Goal: Complete application form: Complete application form

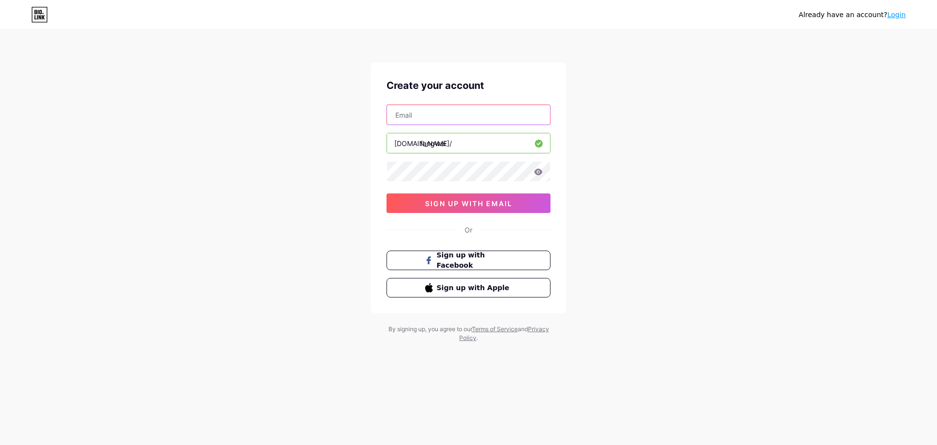
click at [450, 114] on input "text" at bounding box center [468, 115] width 163 height 20
type input "[EMAIL_ADDRESS][DOMAIN_NAME]"
click at [460, 195] on button "sign up with email" at bounding box center [468, 203] width 164 height 20
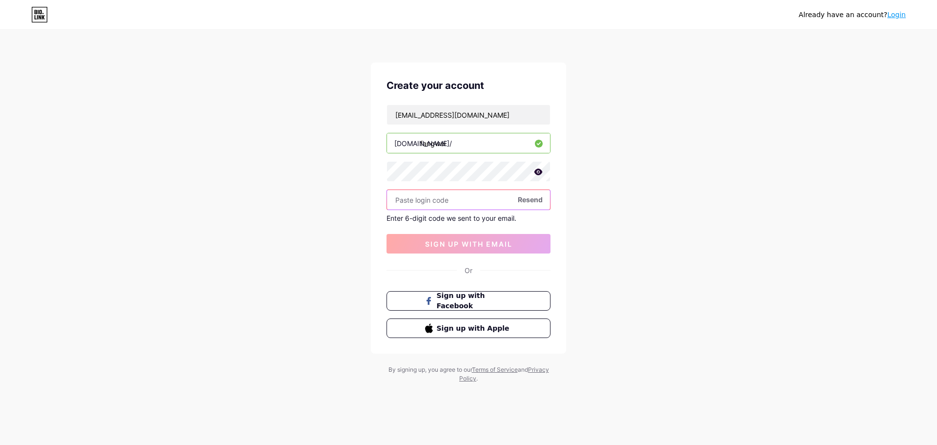
click at [440, 205] on input "text" at bounding box center [468, 200] width 163 height 20
type input "922254"
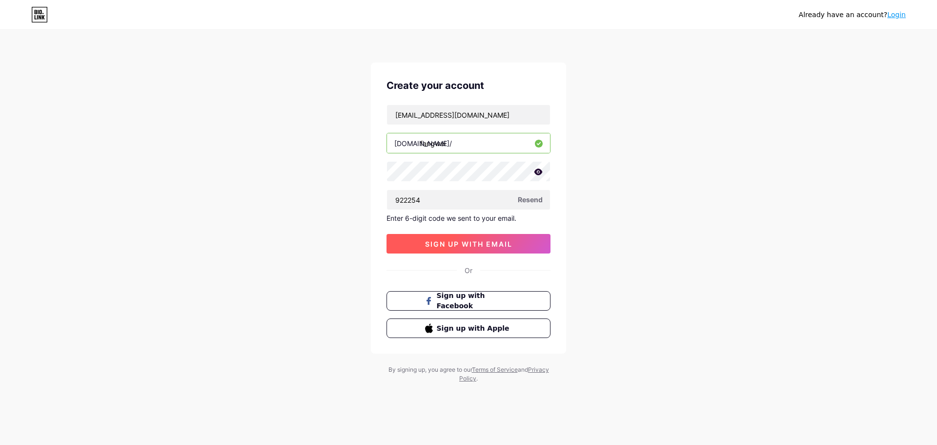
click at [448, 247] on span "sign up with email" at bounding box center [468, 244] width 87 height 8
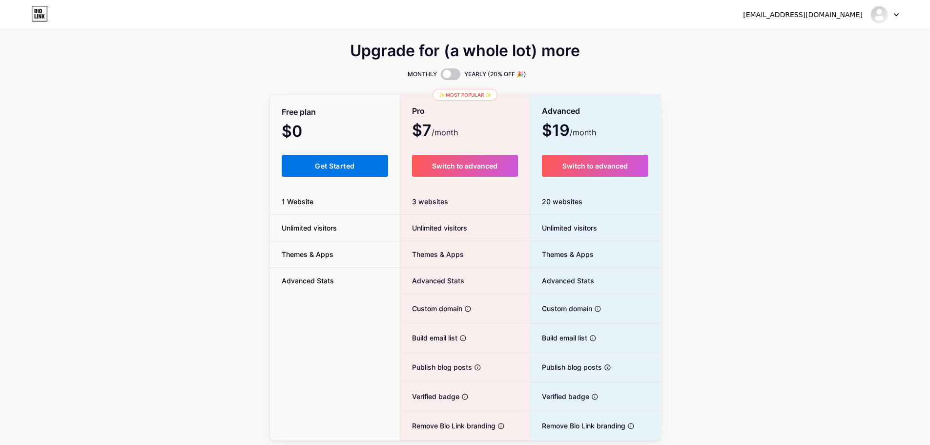
click at [315, 163] on span "Get Started" at bounding box center [335, 166] width 40 height 8
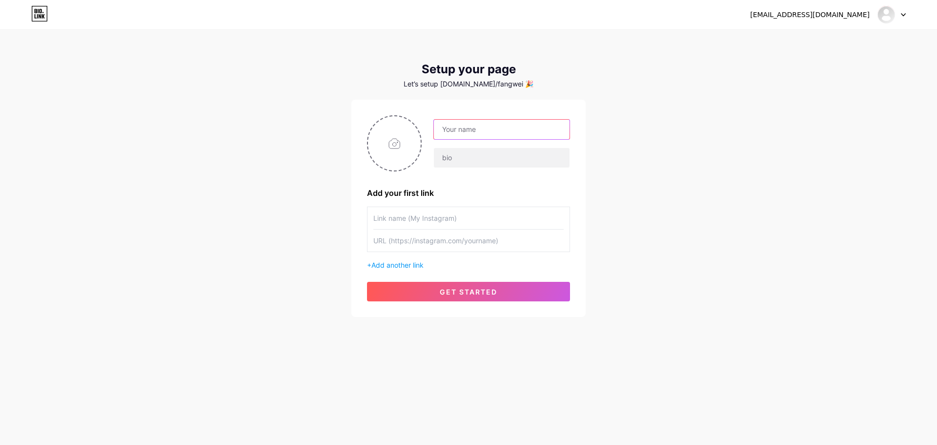
click at [479, 127] on input "text" at bounding box center [502, 130] width 136 height 20
type input "[PERSON_NAME]"
type input "Trading [GEOGRAPHIC_DATA]"
type input "Trading central"
click at [400, 143] on input "file" at bounding box center [394, 143] width 53 height 54
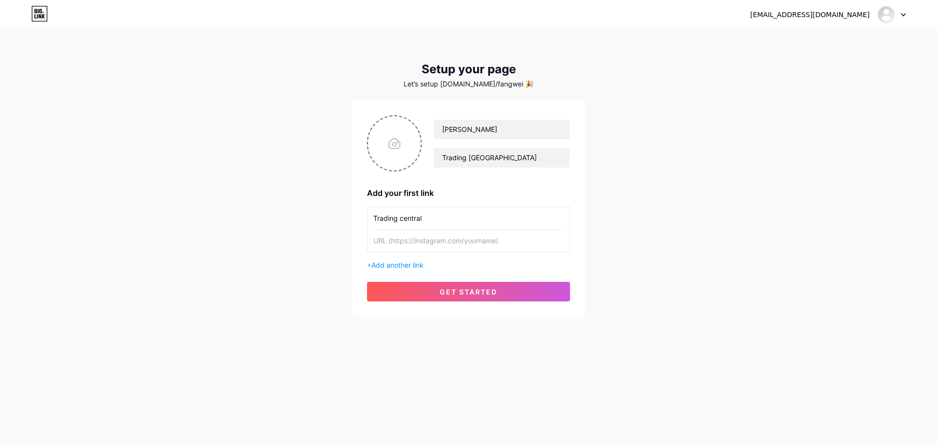
click at [457, 225] on input "Trading central" at bounding box center [468, 218] width 190 height 22
click at [440, 244] on input "text" at bounding box center [468, 240] width 190 height 22
